Goal: Information Seeking & Learning: Learn about a topic

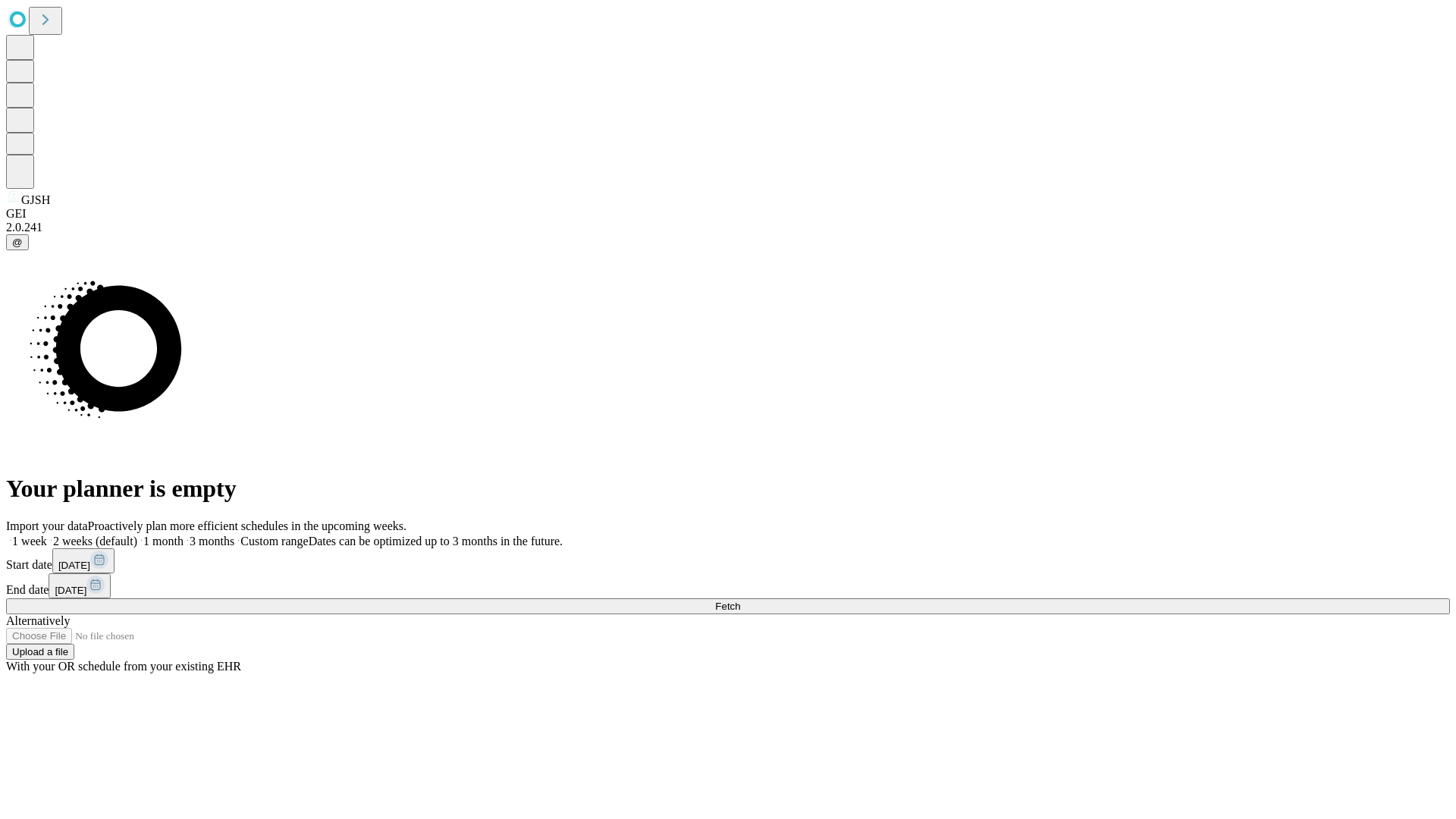
click at [740, 600] on span "Fetch" at bounding box center [727, 606] width 25 height 11
